Goal: Transaction & Acquisition: Book appointment/travel/reservation

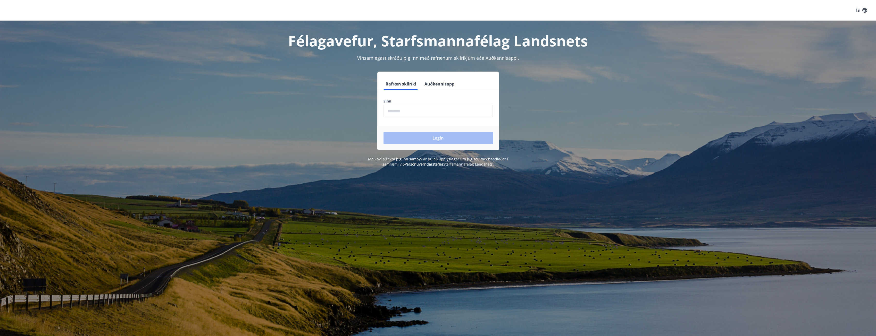
click at [403, 111] on input "phone" at bounding box center [437, 111] width 109 height 13
type input "********"
click at [427, 136] on button "Login" at bounding box center [437, 138] width 109 height 12
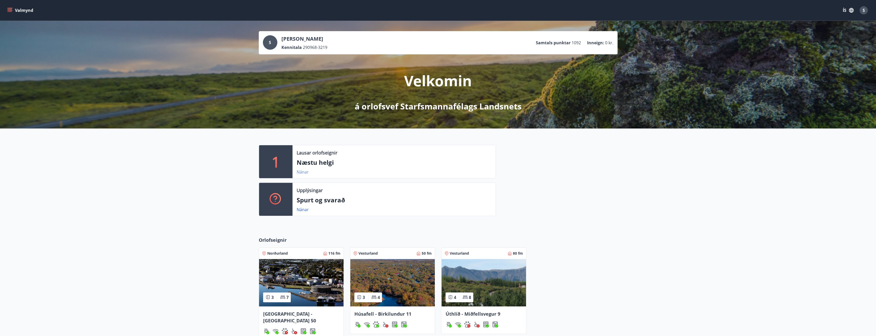
click at [306, 171] on link "Nánar" at bounding box center [303, 172] width 12 height 6
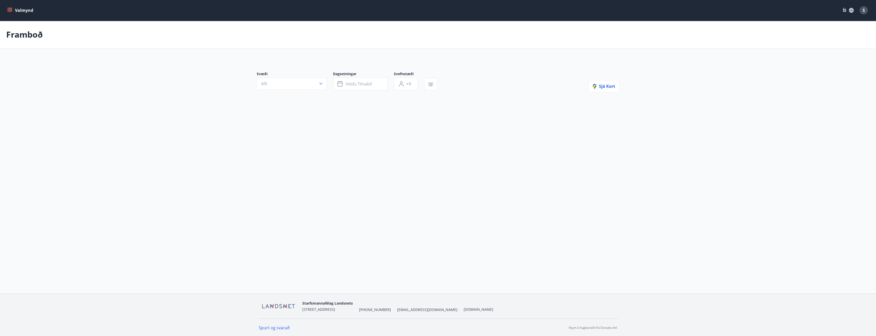
type input "*"
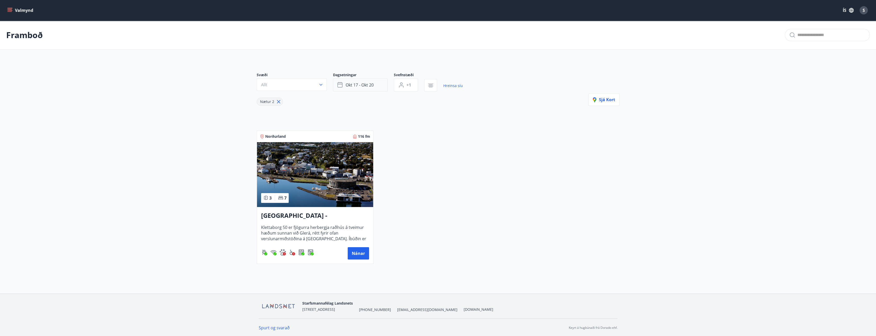
click at [370, 89] on button "okt 17 - okt 20" at bounding box center [360, 85] width 55 height 13
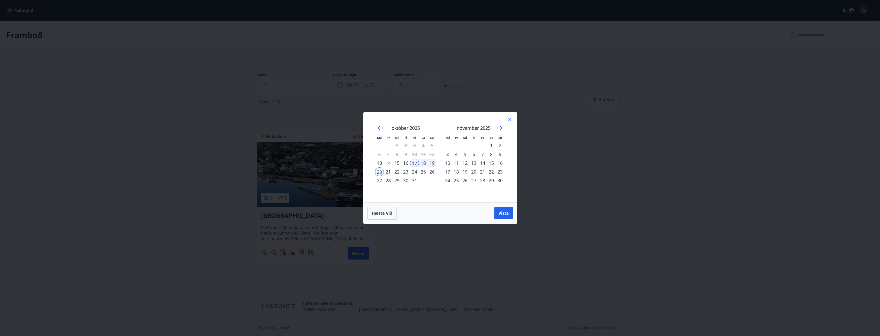
click at [424, 173] on div "25" at bounding box center [423, 171] width 9 height 9
click at [415, 172] on div "24" at bounding box center [414, 171] width 9 height 9
click at [378, 181] on div "27" at bounding box center [379, 180] width 9 height 9
click at [503, 210] on span "Vista" at bounding box center [503, 213] width 10 height 6
